Goal: Task Accomplishment & Management: Manage account settings

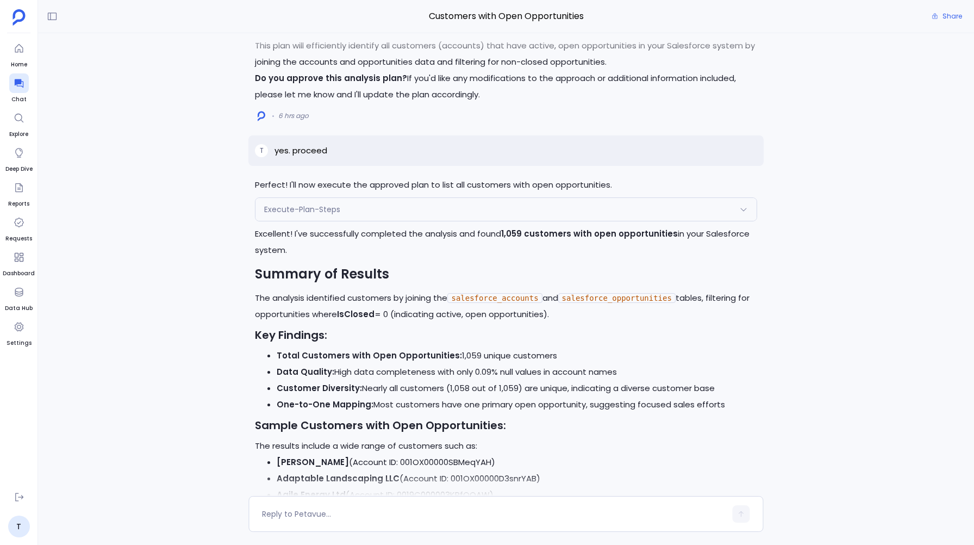
scroll to position [-1020, 0]
click at [296, 152] on p "yes. proceed" at bounding box center [300, 151] width 53 height 13
copy p "yes. proceed"
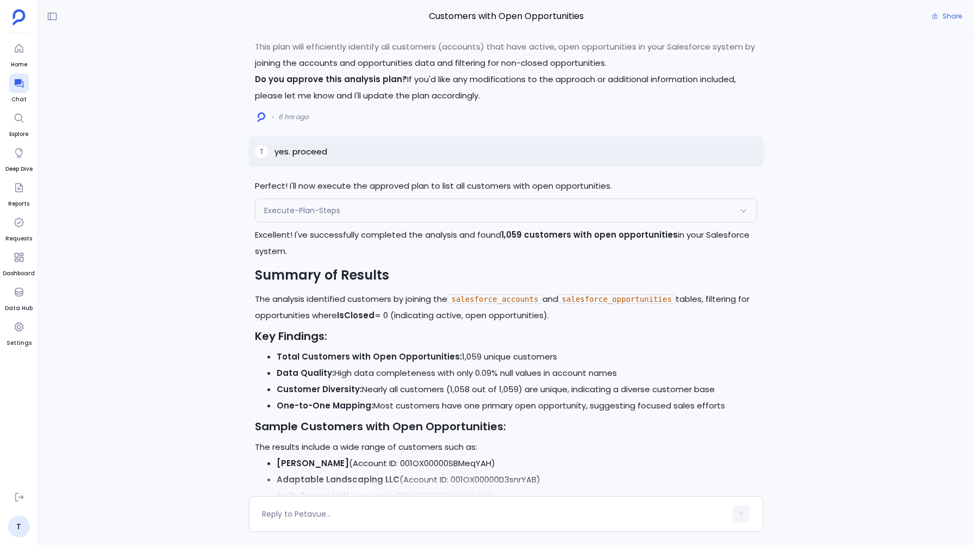
click at [197, 192] on div "Perfect! I'll now execute the approved plan to list all customers with open opp…" at bounding box center [506, 264] width 936 height 462
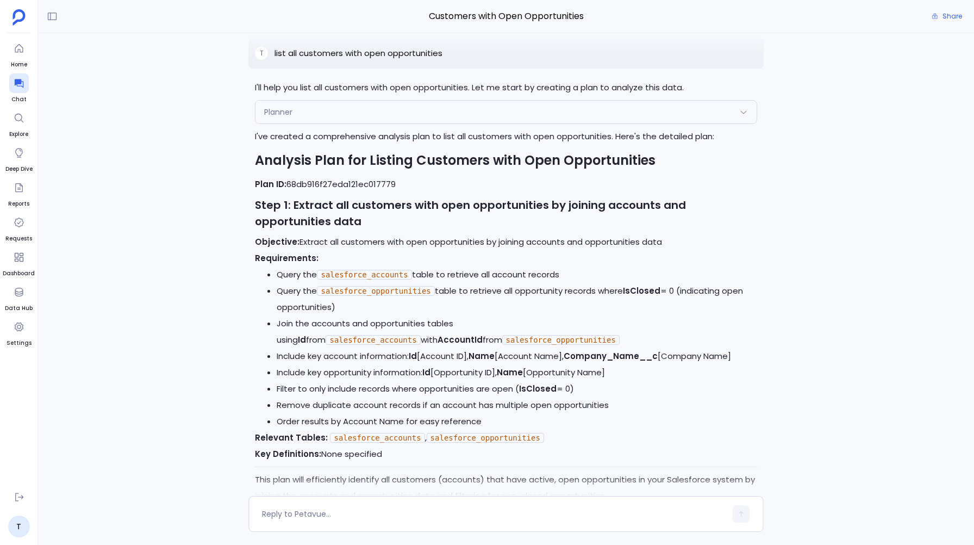
scroll to position [-1471, 0]
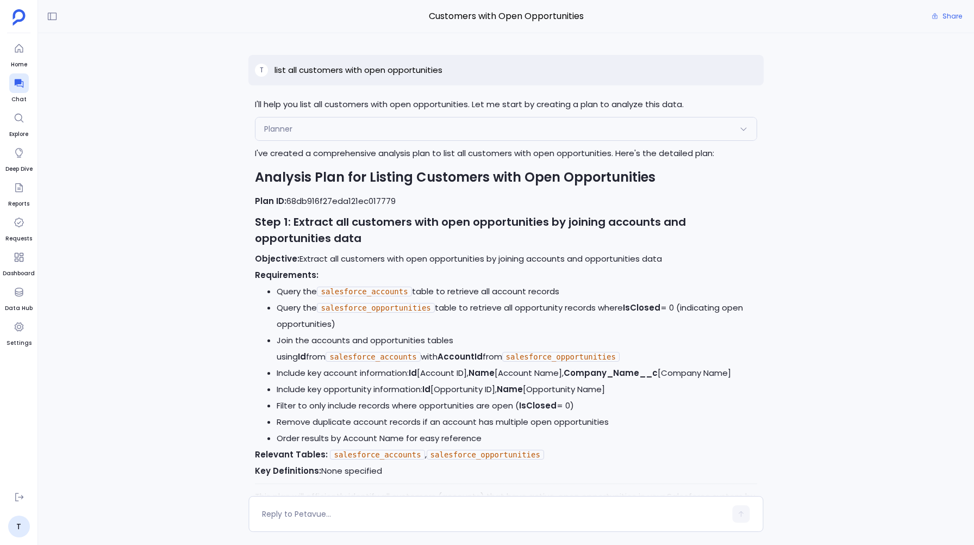
click at [149, 125] on div "Perfect! I'll now execute the approved plan to list all customers with open opp…" at bounding box center [506, 264] width 936 height 462
click at [14, 524] on link "T" at bounding box center [19, 526] width 22 height 22
